Goal: Task Accomplishment & Management: Complete application form

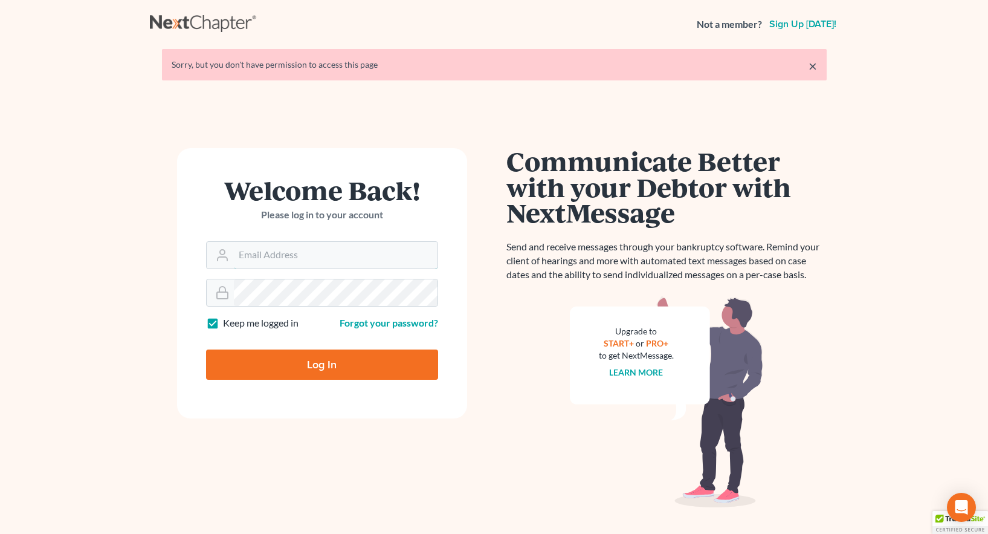
type input "[EMAIL_ADDRESS][DOMAIN_NAME]"
click at [320, 362] on input "Log In" at bounding box center [322, 364] width 232 height 30
type input "Thinking..."
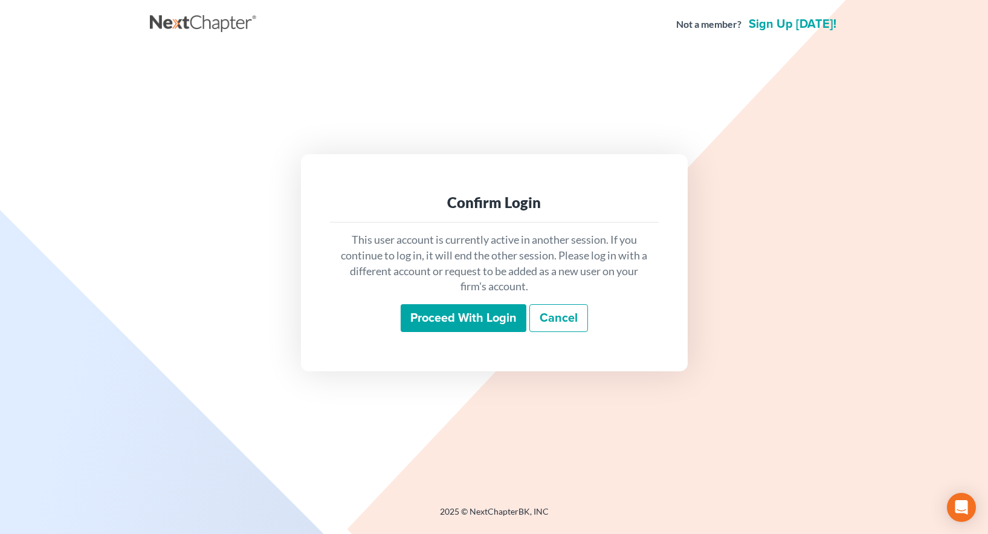
click at [467, 315] on input "Proceed with login" at bounding box center [464, 318] width 126 height 28
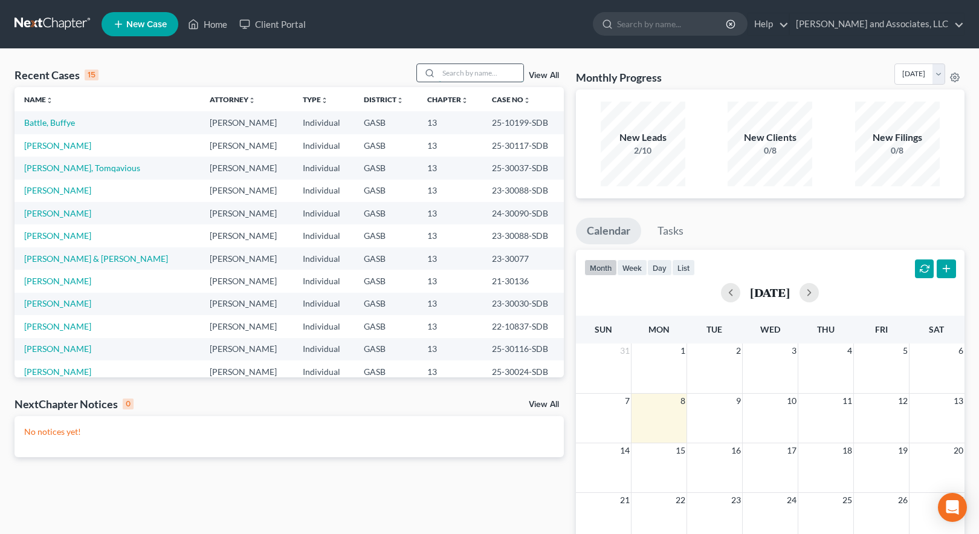
click at [462, 74] on input "search" at bounding box center [481, 73] width 85 height 18
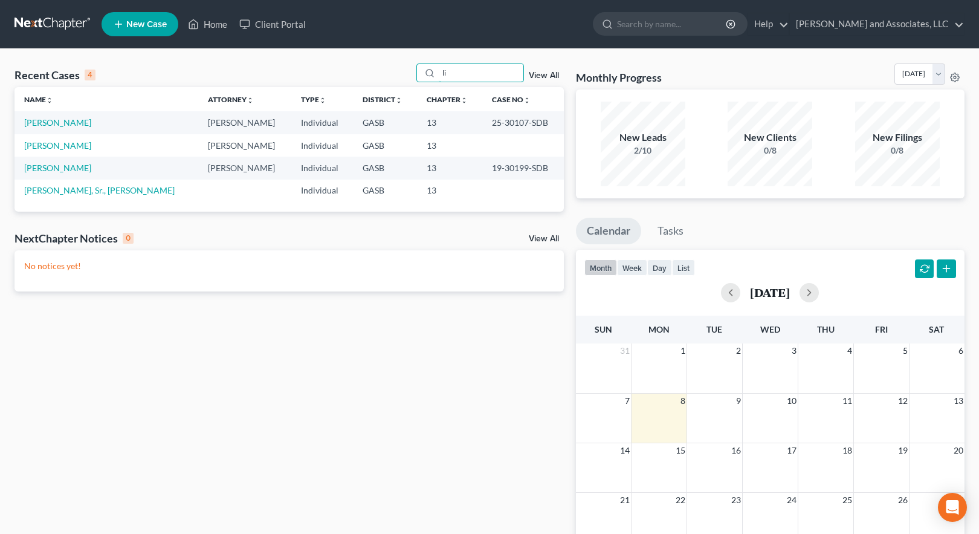
type input "l"
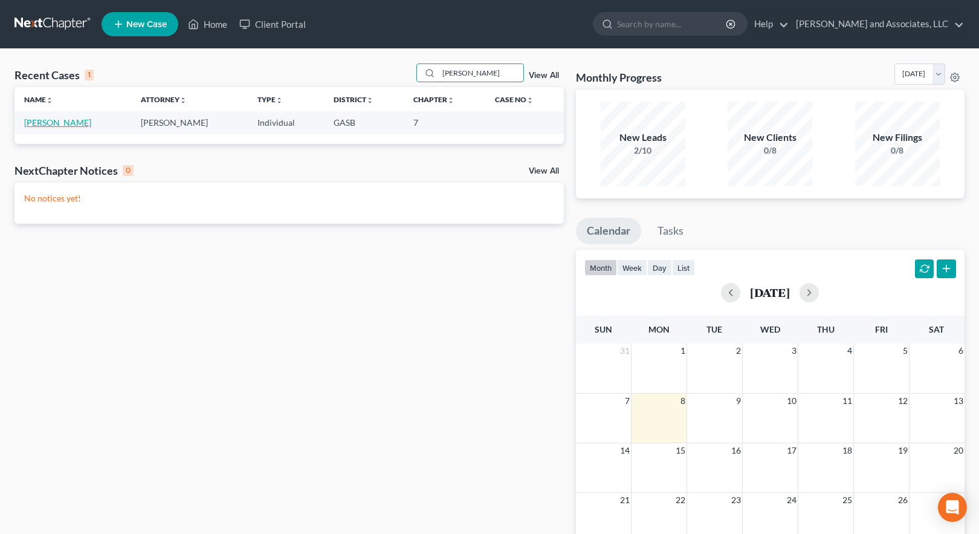
type input "[PERSON_NAME]"
click at [68, 124] on link "[PERSON_NAME]" at bounding box center [57, 122] width 67 height 10
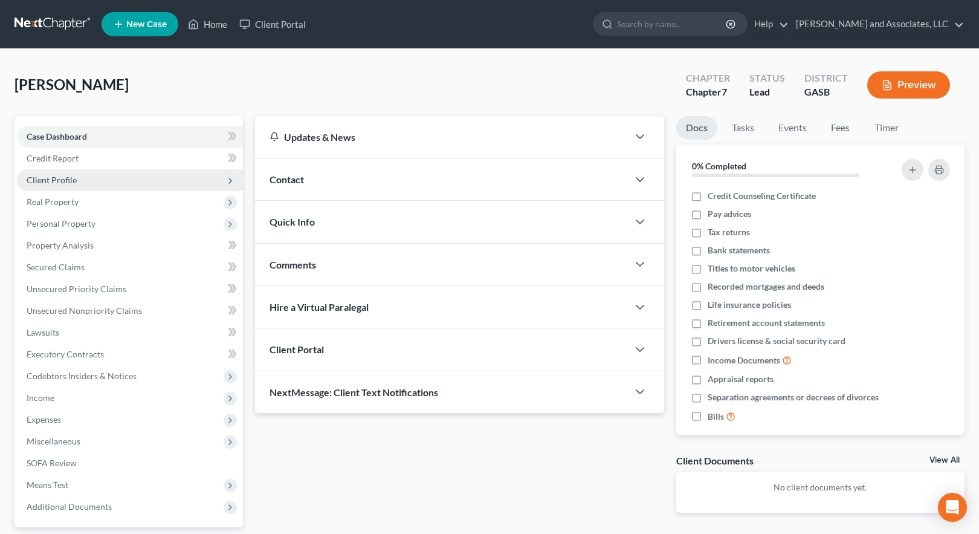
click at [54, 178] on span "Client Profile" at bounding box center [52, 180] width 50 height 10
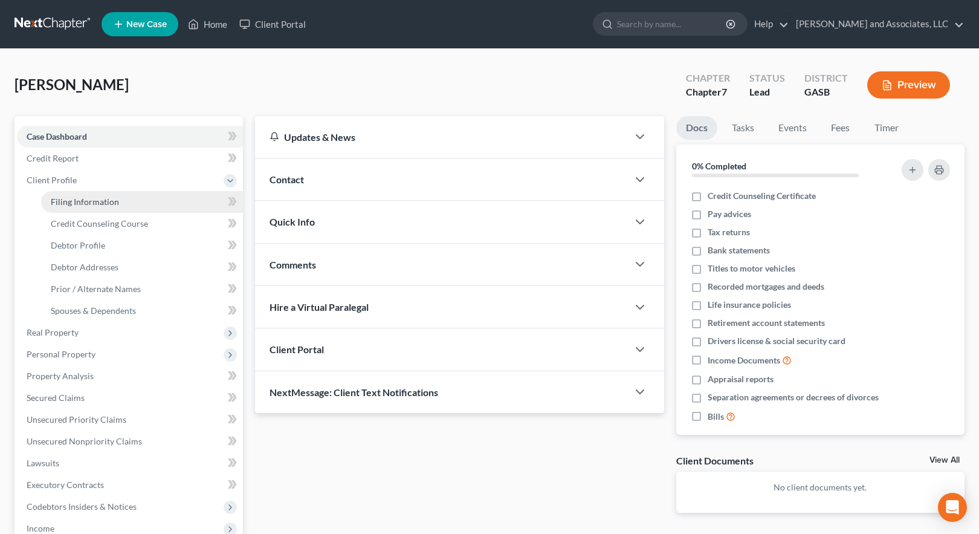
click at [82, 202] on span "Filing Information" at bounding box center [85, 201] width 68 height 10
select select "1"
select select "0"
select select "10"
